Goal: Transaction & Acquisition: Purchase product/service

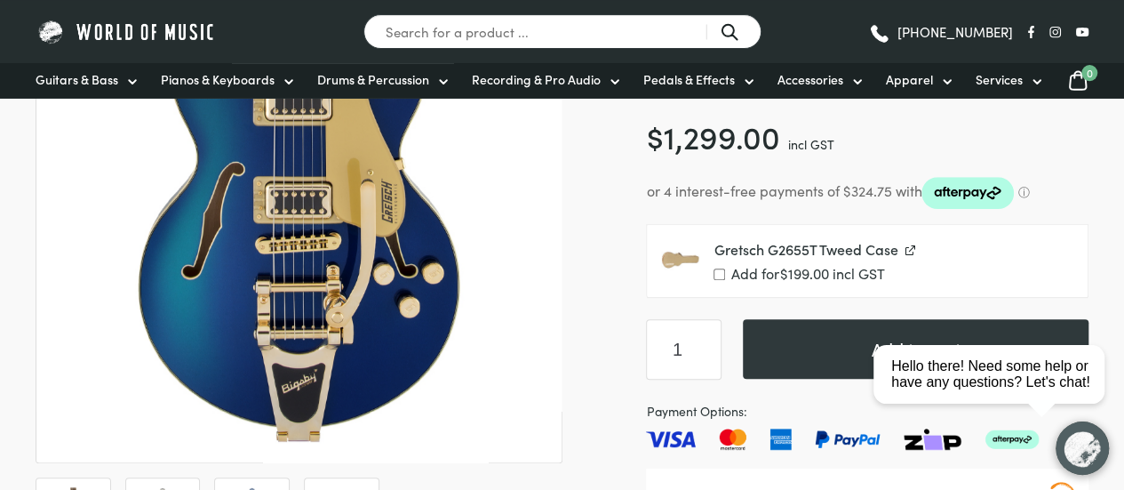
scroll to position [337, 0]
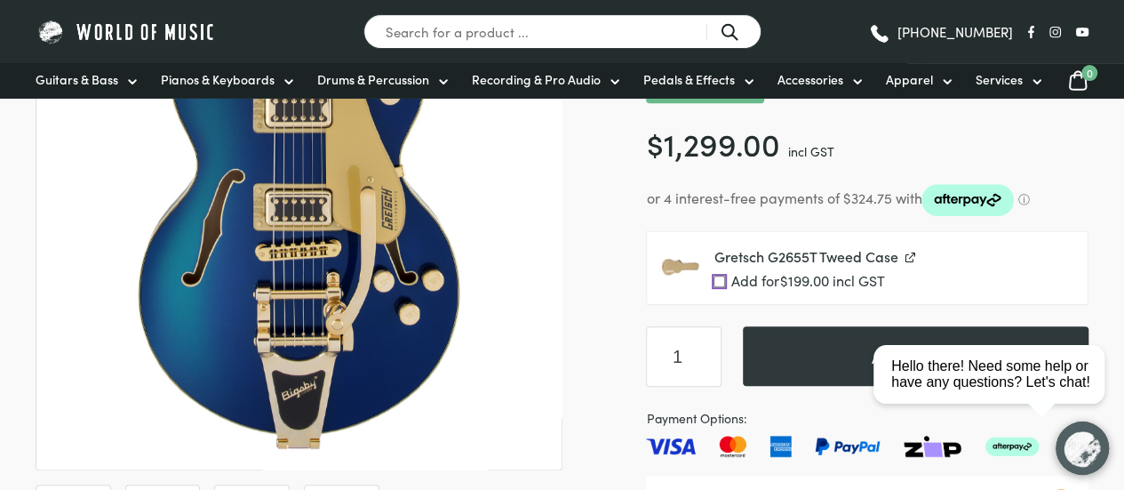
click at [714, 280] on input "Add for $ 199.00 incl GST" at bounding box center [720, 281] width 12 height 12
click at [726, 279] on label "Add for $ 199.00 incl GST" at bounding box center [894, 281] width 360 height 17
click at [725, 279] on input "Add for $ 199.00 incl GST" at bounding box center [720, 281] width 12 height 12
checkbox input "false"
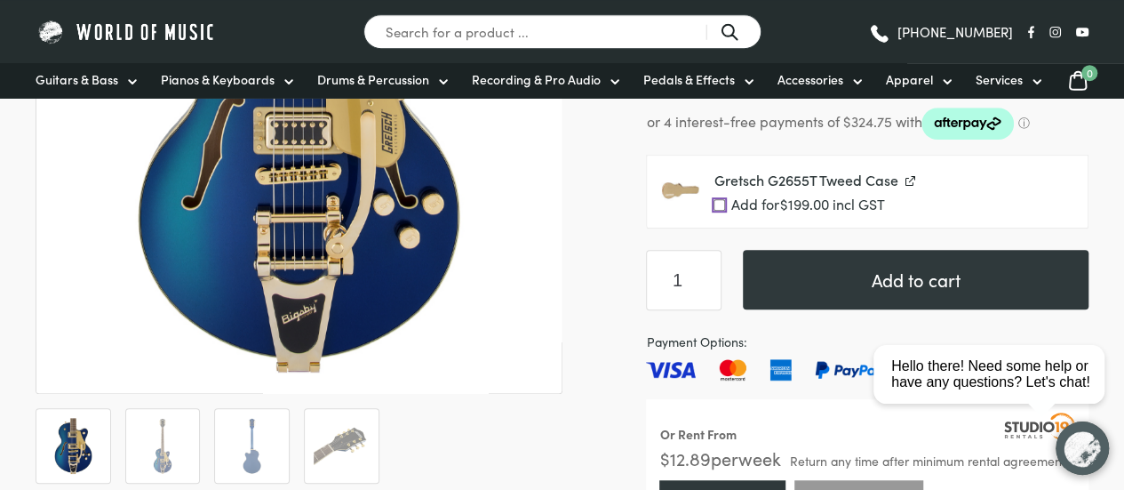
scroll to position [412, 0]
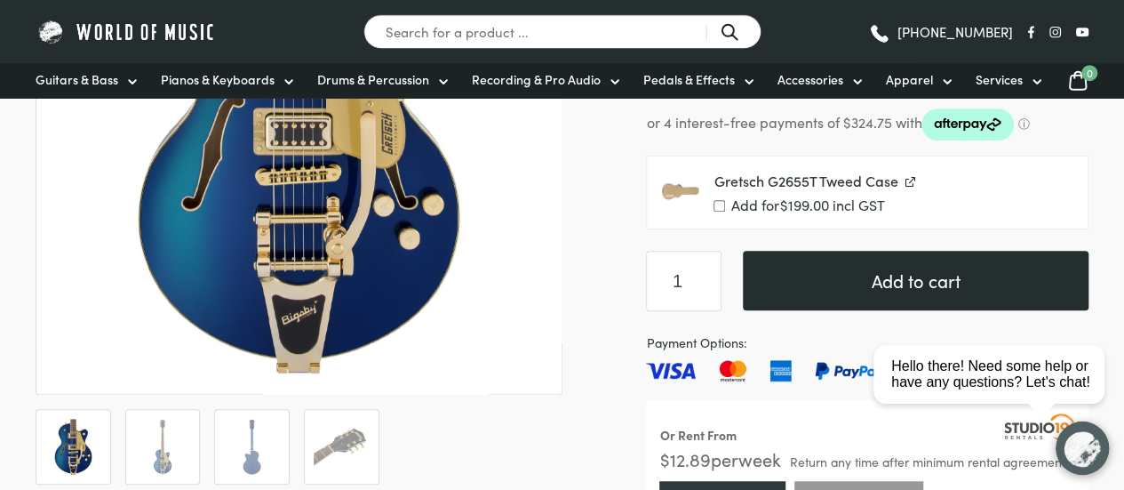
click at [805, 266] on button "Add to cart" at bounding box center [916, 281] width 346 height 60
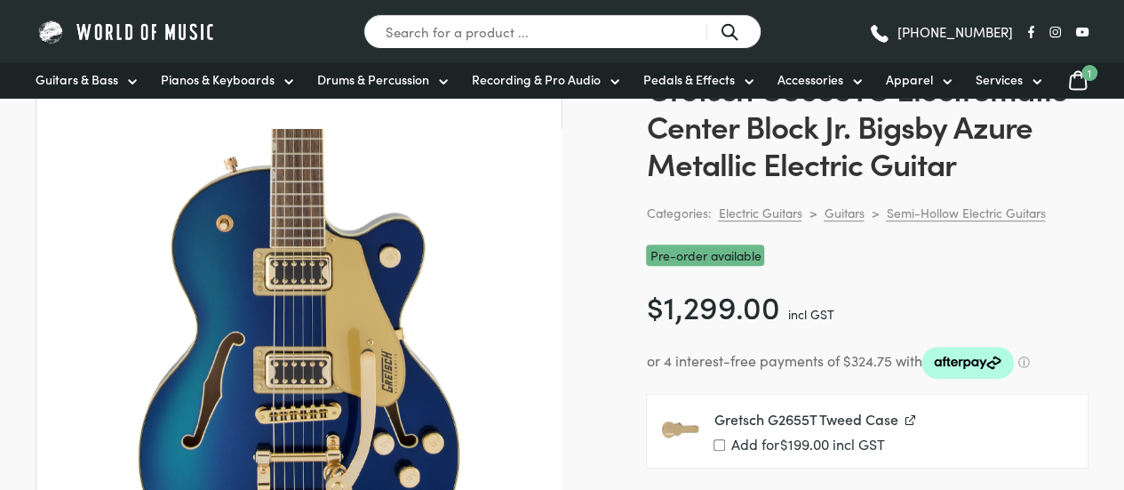
scroll to position [252, 0]
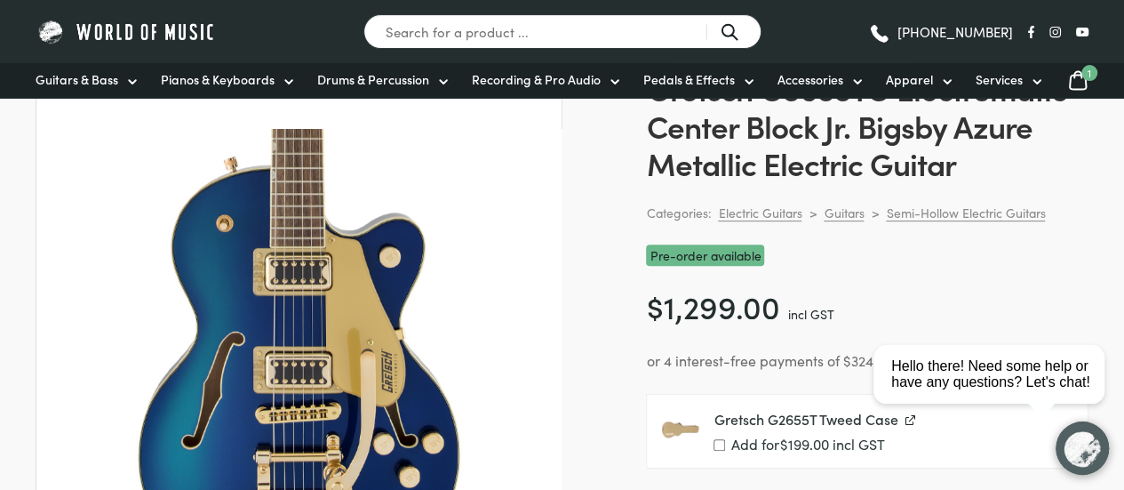
click at [1102, 92] on div "Guitars & Bass Guitars Electric Guitars Bass Guitars Acoustic Guitars Classical…" at bounding box center [562, 80] width 1124 height 35
click at [1092, 81] on div "Guitars & Bass Guitars Electric Guitars Bass Guitars Acoustic Guitars Classical…" at bounding box center [562, 80] width 1124 height 35
click at [1081, 78] on icon at bounding box center [1077, 80] width 21 height 22
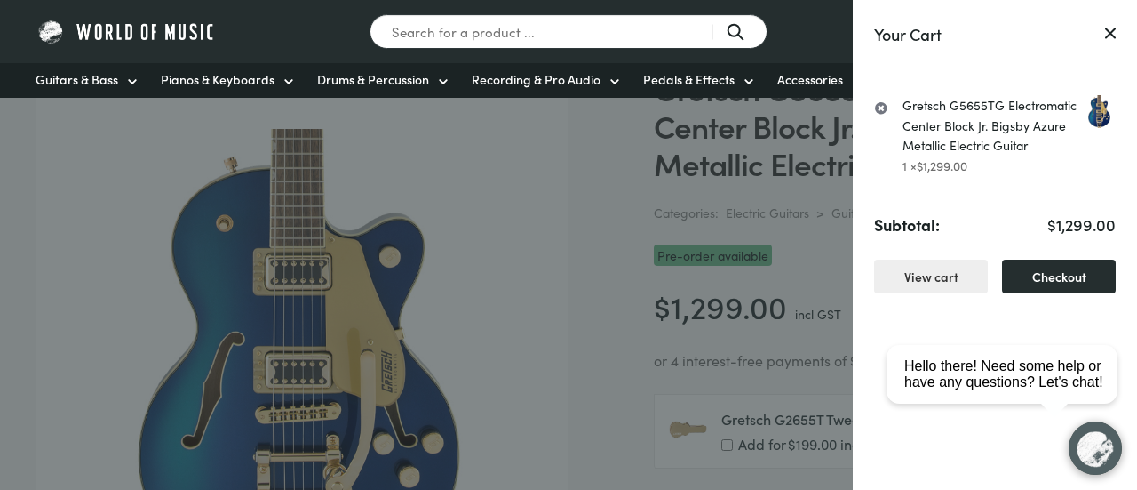
click at [1018, 273] on link "Checkout" at bounding box center [1059, 276] width 114 height 35
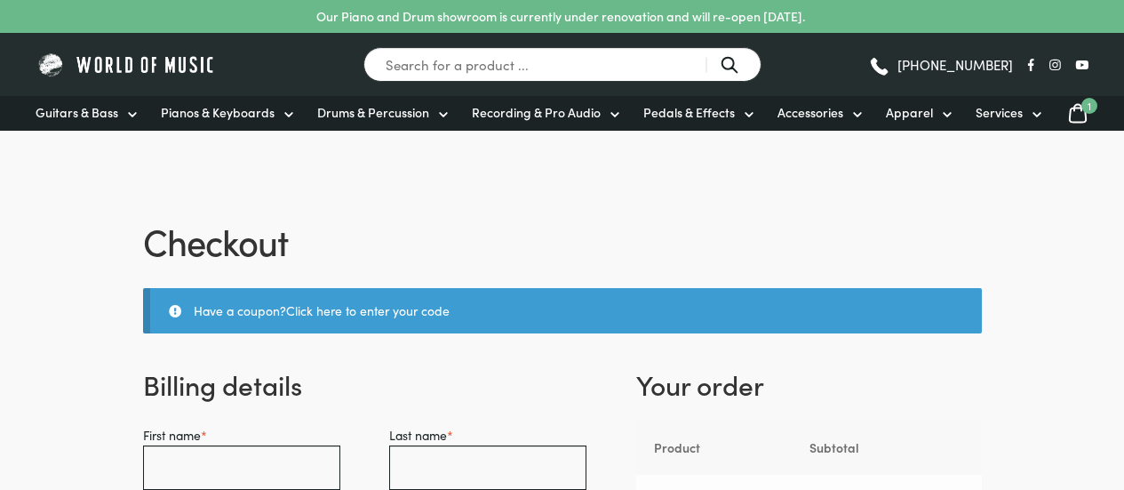
select select "VIC"
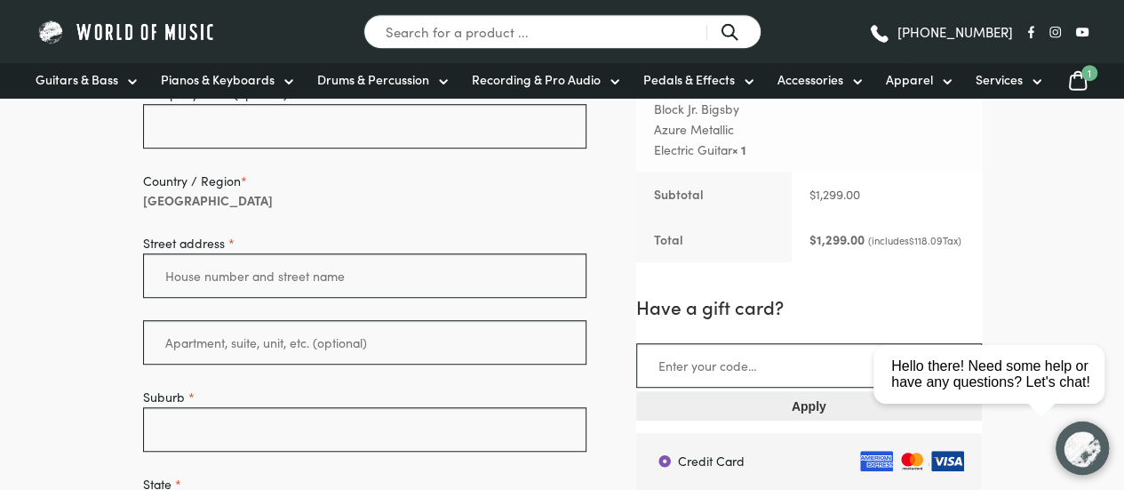
scroll to position [427, 0]
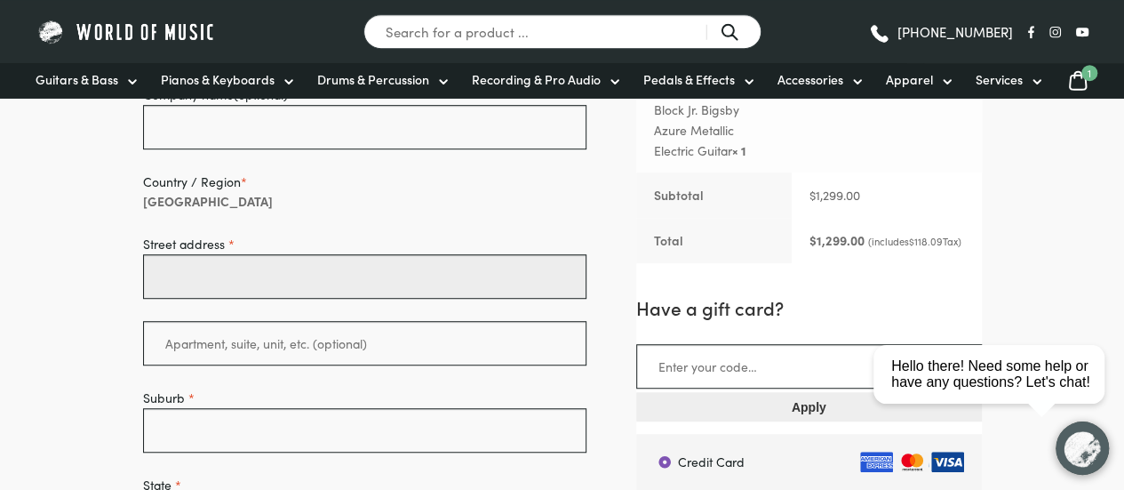
click at [329, 266] on input "Street address *" at bounding box center [365, 276] width 444 height 44
type input "5"
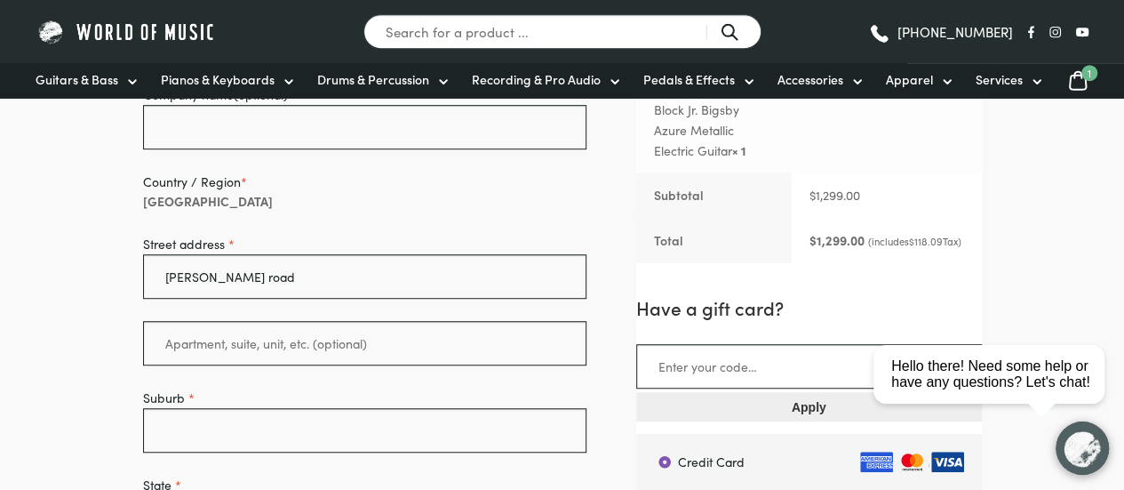
drag, startPoint x: 179, startPoint y: 280, endPoint x: 235, endPoint y: 129, distance: 160.8
click at [240, 103] on p "Company name (optional)" at bounding box center [365, 116] width 444 height 65
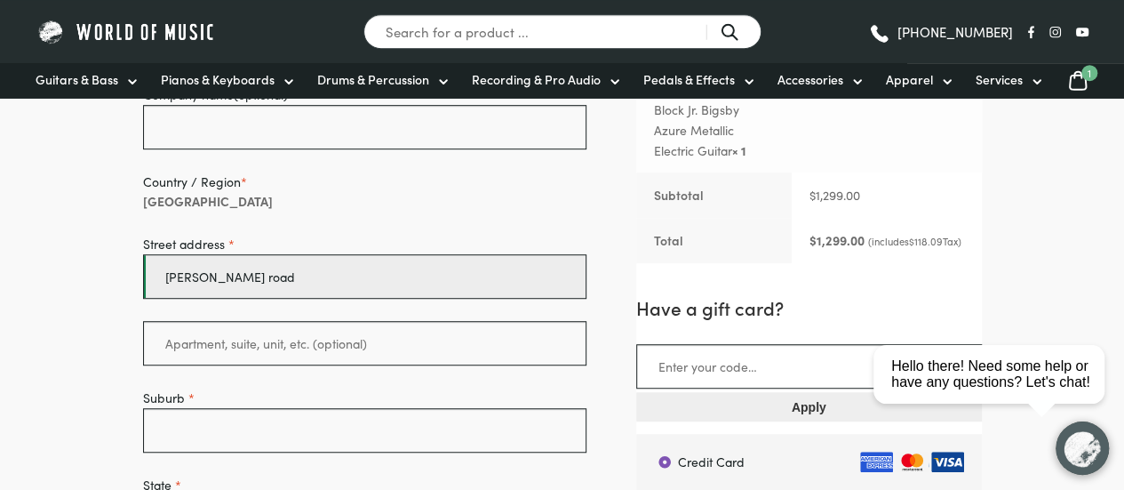
click at [172, 264] on input "darren road" at bounding box center [365, 276] width 444 height 44
click at [165, 267] on input "darren road" at bounding box center [365, 276] width 444 height 44
type input "53 darren road"
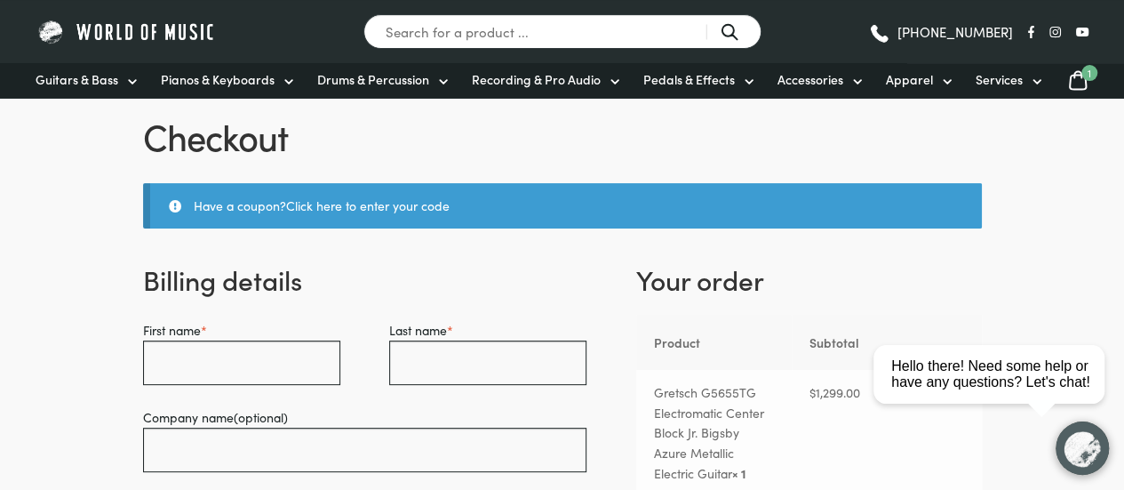
scroll to position [89, 0]
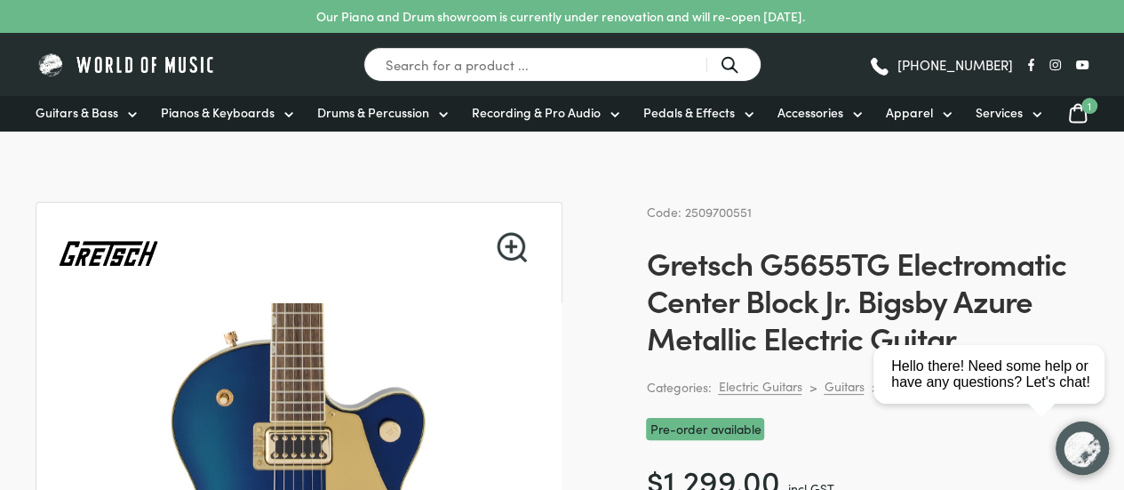
click at [805, 251] on h1 "Gretsch G5655TG Electromatic Center Block Jr. Bigsby Azure Metallic Electric Gu…" at bounding box center [867, 299] width 443 height 112
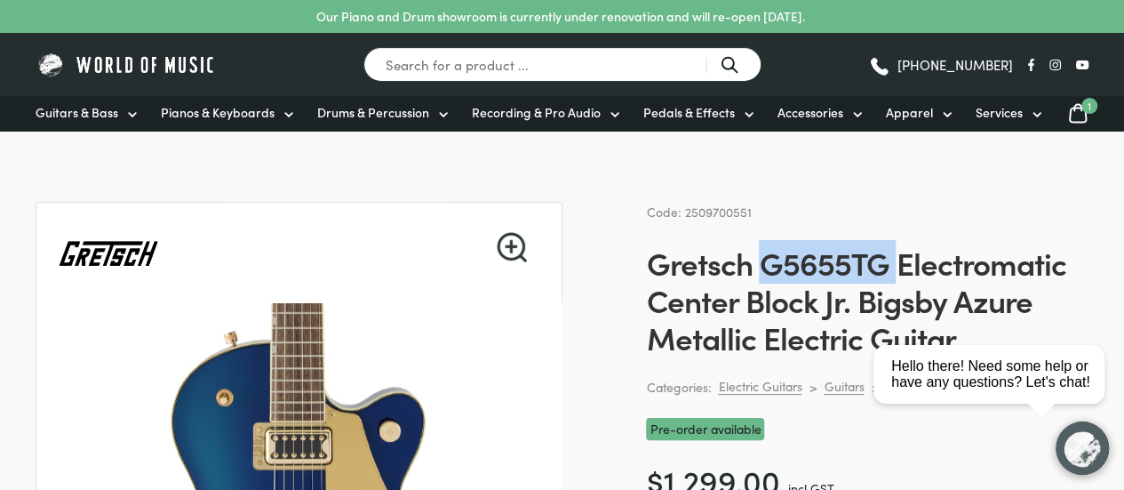
click at [805, 251] on h1 "Gretsch G5655TG Electromatic Center Block Jr. Bigsby Azure Metallic Electric Gu…" at bounding box center [867, 299] width 443 height 112
copy h1 "G5655TG"
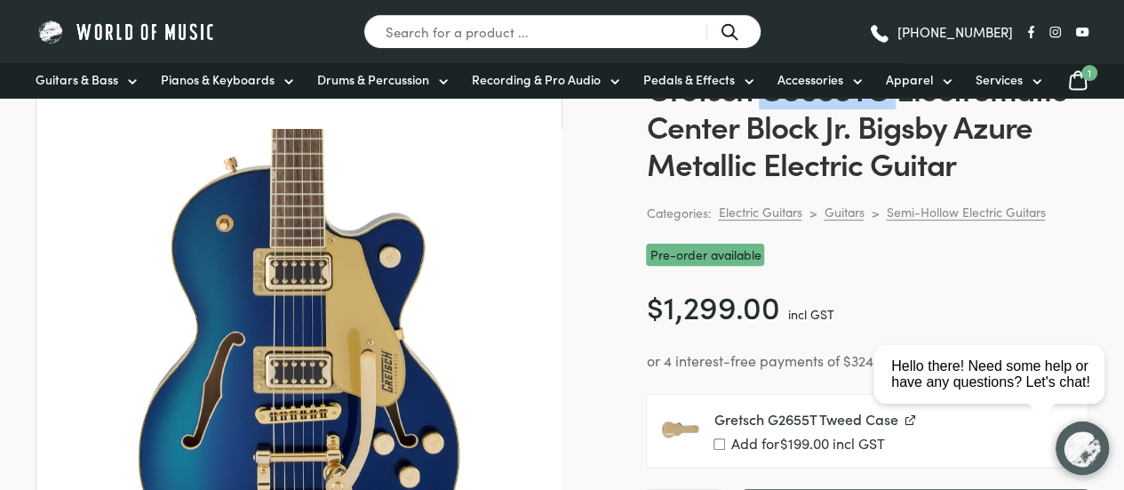
scroll to position [174, 0]
click at [718, 441] on input "Add for $ 199.00 incl GST" at bounding box center [720, 444] width 12 height 12
checkbox input "true"
